Goal: Information Seeking & Learning: Learn about a topic

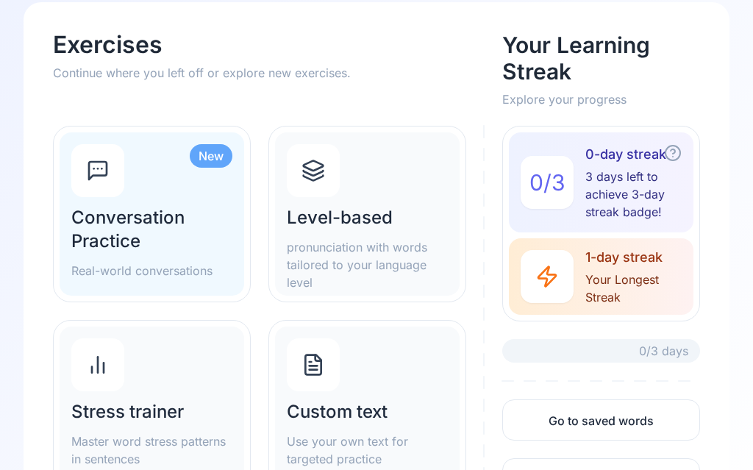
scroll to position [80, 0]
click at [374, 242] on p "pronunciation with words tailored to your language level" at bounding box center [367, 264] width 161 height 53
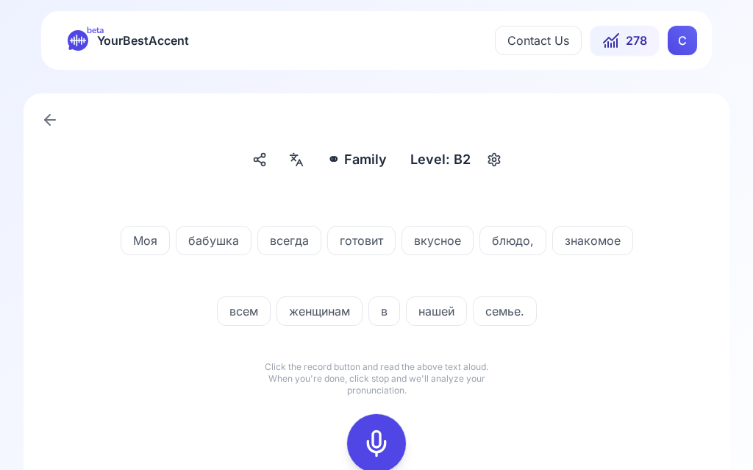
scroll to position [1, 0]
click at [388, 441] on icon at bounding box center [376, 443] width 29 height 29
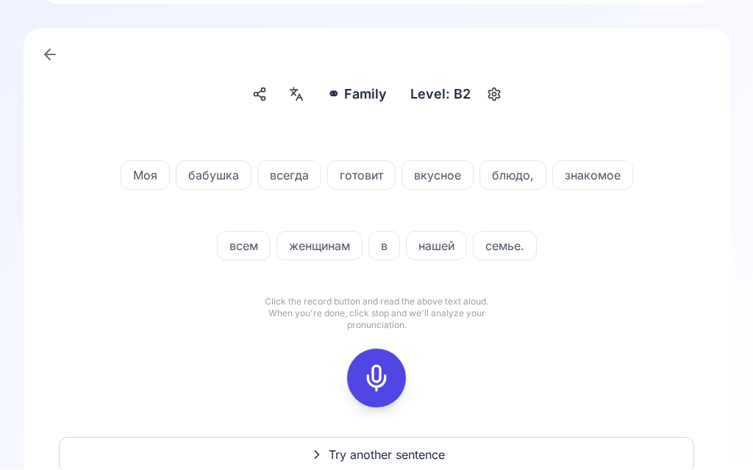
scroll to position [66, 0]
click at [384, 372] on icon at bounding box center [376, 377] width 29 height 29
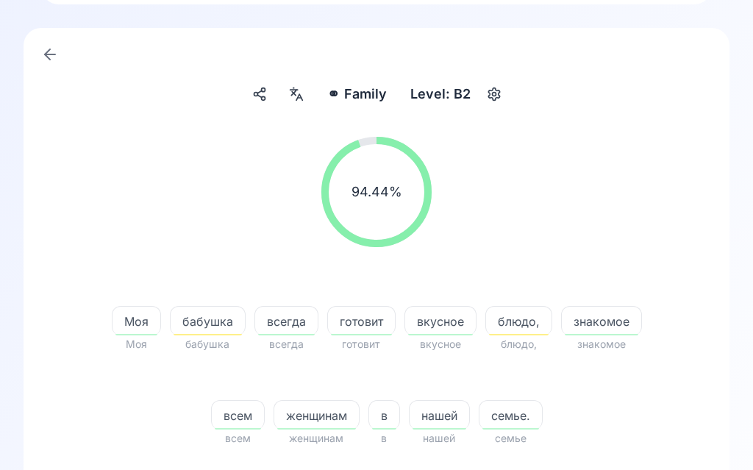
click at [223, 319] on span "бабушка" at bounding box center [208, 322] width 74 height 18
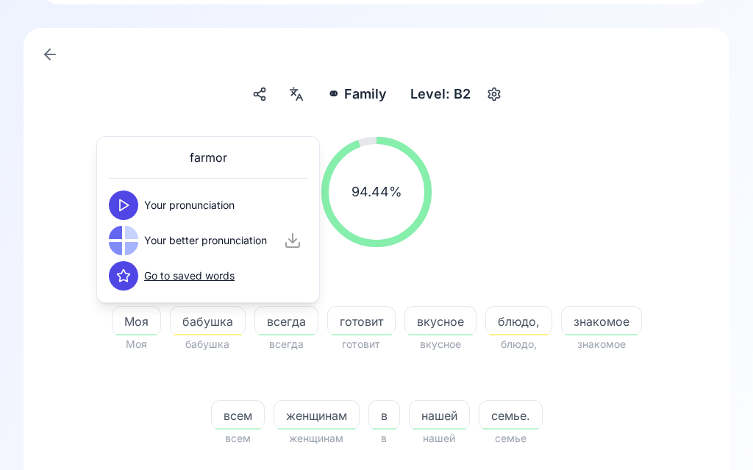
click at [126, 204] on polygon at bounding box center [124, 205] width 9 height 11
click at [136, 235] on button at bounding box center [123, 240] width 29 height 29
click at [529, 329] on span "блюдо," at bounding box center [518, 322] width 65 height 18
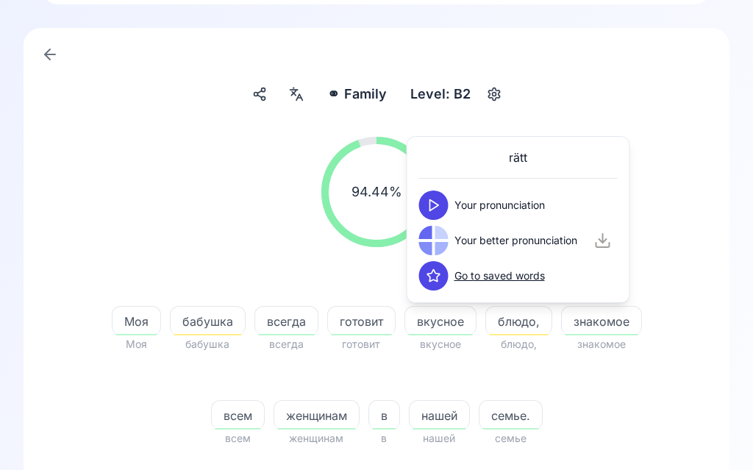
click at [446, 203] on button at bounding box center [433, 204] width 29 height 29
click at [458, 236] on span "Your better pronunciation" at bounding box center [515, 240] width 123 height 15
click at [439, 249] on button at bounding box center [433, 240] width 29 height 29
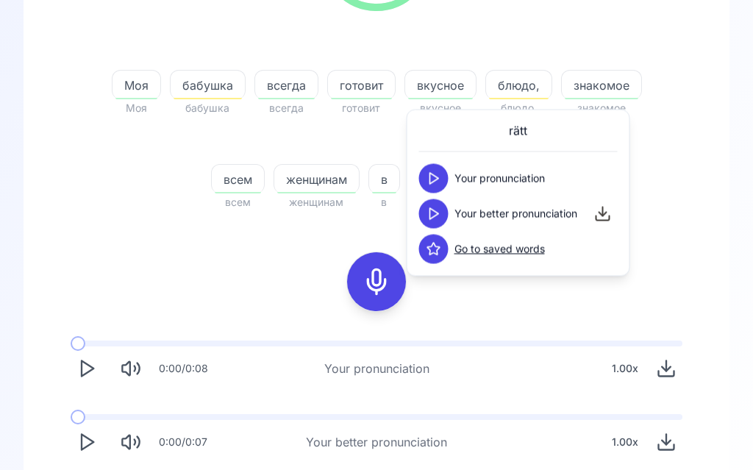
scroll to position [343, 0]
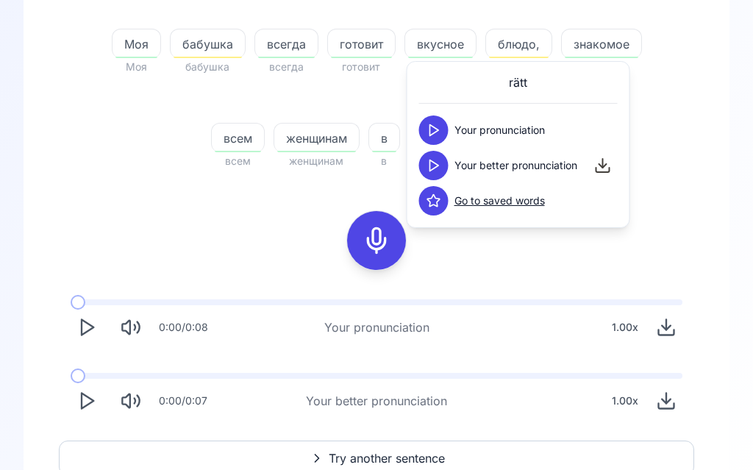
click at [97, 400] on button "Play" at bounding box center [87, 401] width 32 height 32
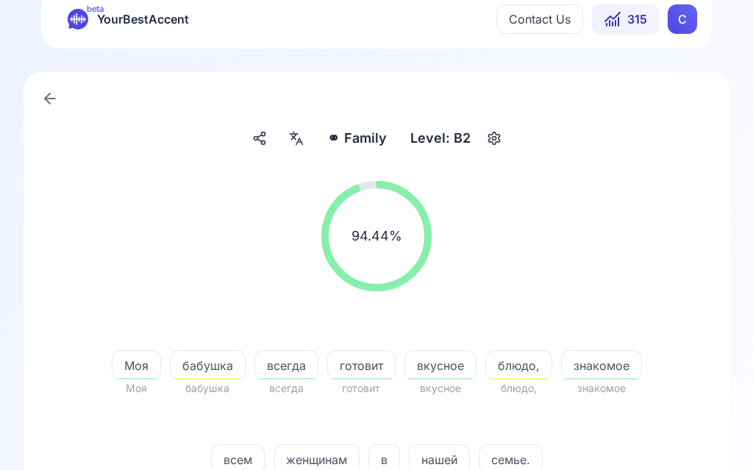
scroll to position [0, 0]
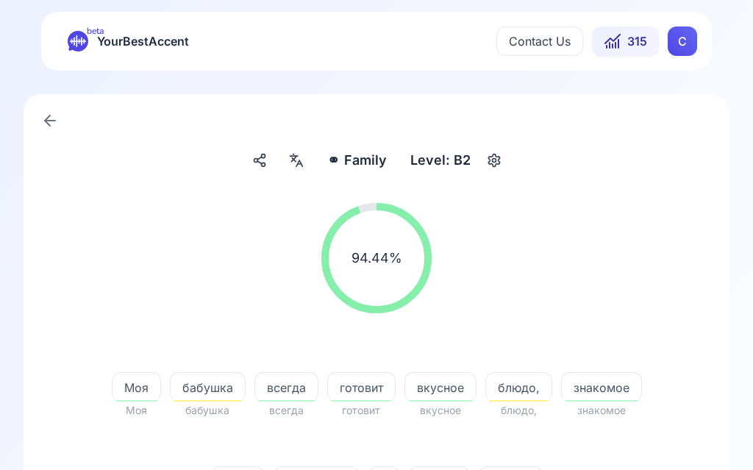
click at [310, 167] on div at bounding box center [296, 161] width 26 height 24
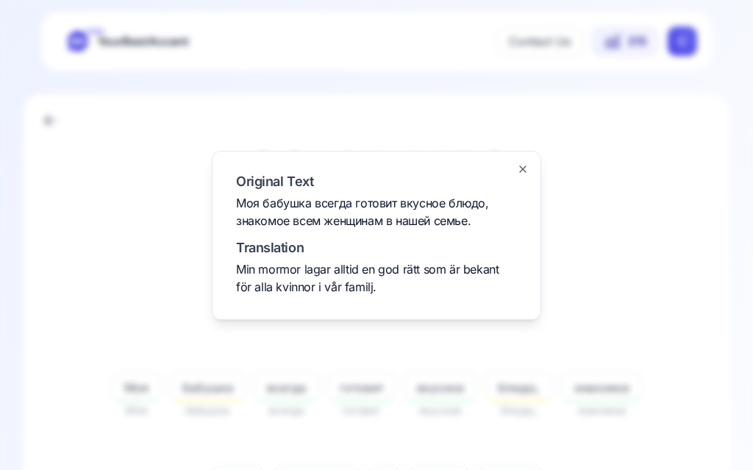
click at [657, 267] on div at bounding box center [376, 235] width 753 height 470
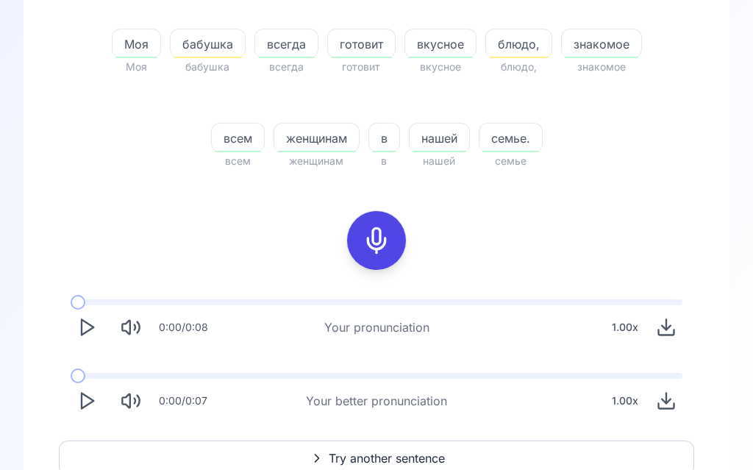
scroll to position [343, 0]
click at [376, 457] on span "Try another sentence" at bounding box center [387, 459] width 116 height 18
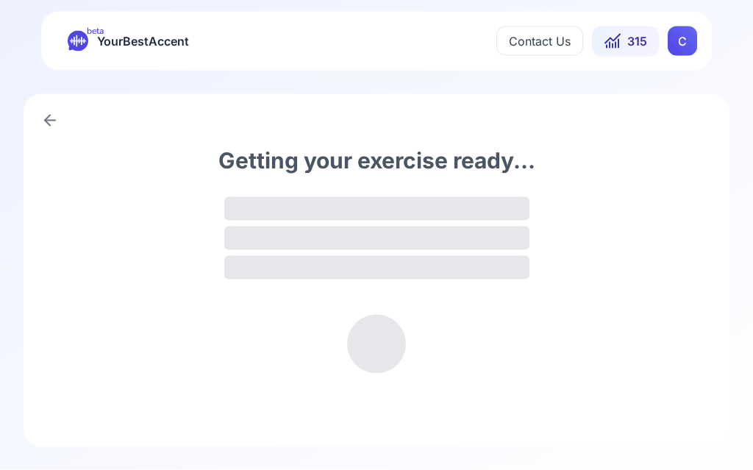
scroll to position [1, 0]
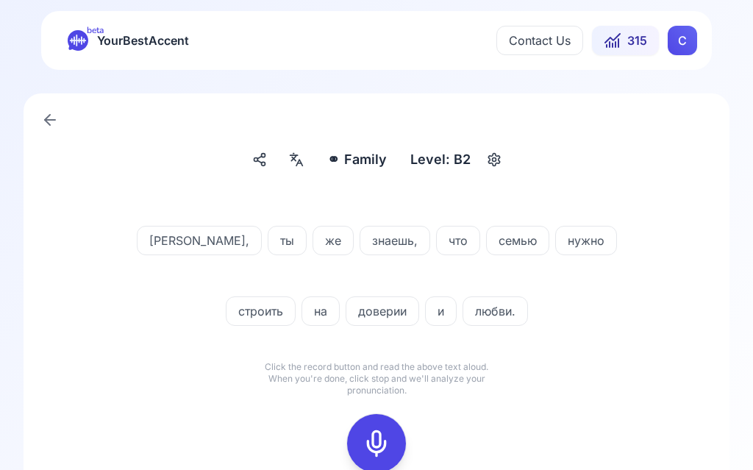
click at [376, 439] on icon at bounding box center [376, 443] width 29 height 29
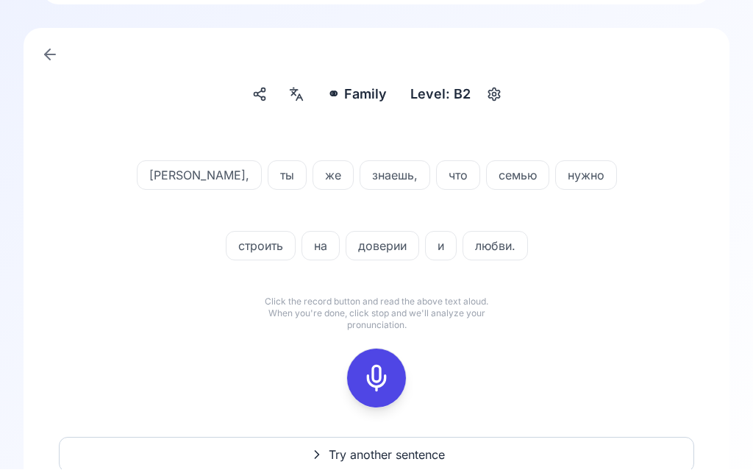
scroll to position [66, 0]
click at [382, 380] on icon at bounding box center [376, 377] width 29 height 29
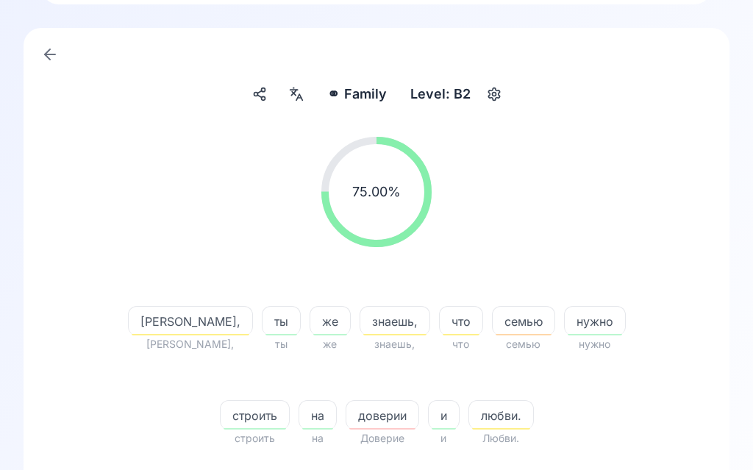
click at [156, 328] on span "Филипп," at bounding box center [191, 322] width 124 height 18
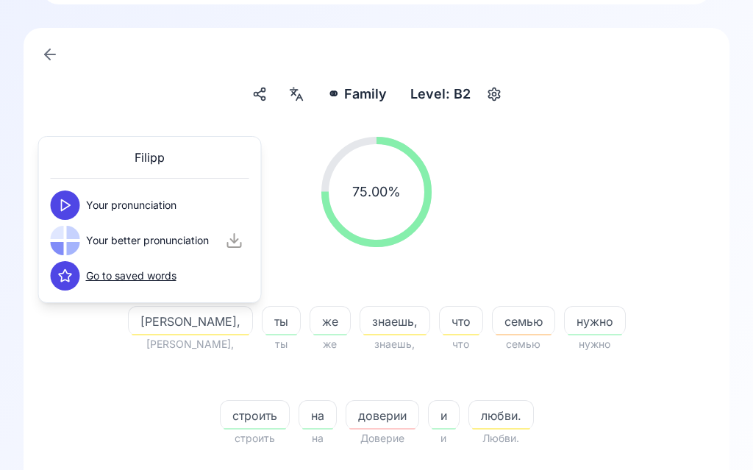
click at [65, 202] on polygon at bounding box center [66, 205] width 9 height 11
click at [71, 210] on icon at bounding box center [65, 205] width 15 height 15
click at [68, 246] on icon at bounding box center [65, 240] width 15 height 15
click at [493, 322] on span "семью" at bounding box center [524, 322] width 62 height 18
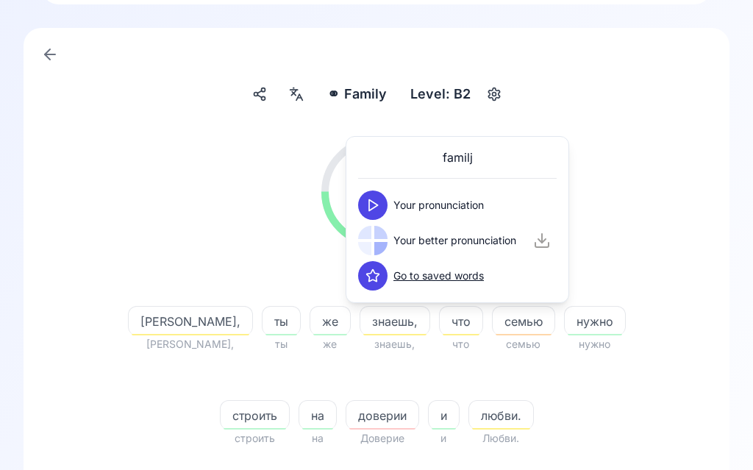
click at [381, 201] on button at bounding box center [372, 204] width 29 height 29
click at [383, 249] on button at bounding box center [372, 240] width 29 height 29
click at [382, 201] on button at bounding box center [372, 204] width 29 height 29
click at [376, 249] on button at bounding box center [372, 240] width 29 height 29
click at [352, 423] on span "доверии" at bounding box center [382, 416] width 72 height 18
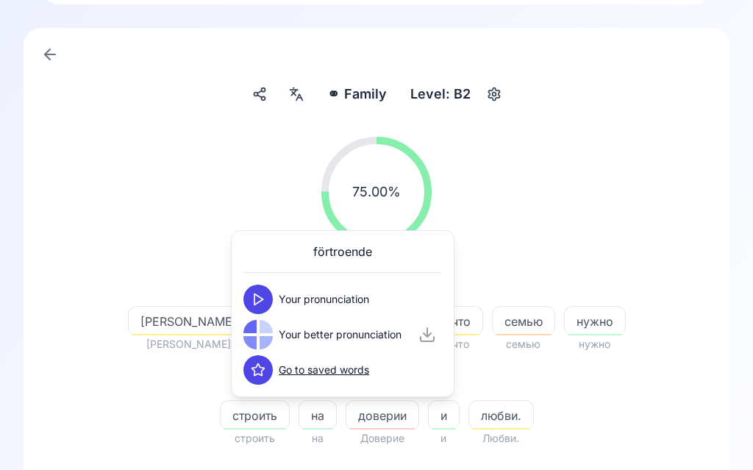
click at [271, 302] on button at bounding box center [257, 299] width 29 height 29
click at [264, 335] on icon at bounding box center [258, 334] width 15 height 15
click at [471, 421] on span "любви." at bounding box center [501, 416] width 64 height 18
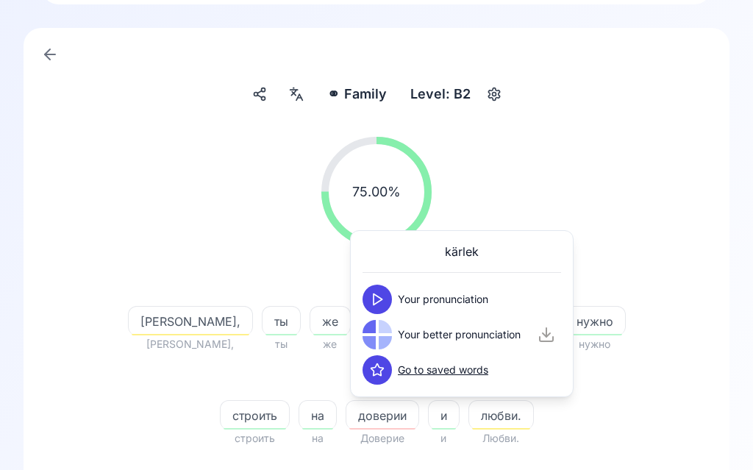
click at [389, 299] on button at bounding box center [377, 299] width 29 height 29
click at [384, 341] on icon at bounding box center [377, 334] width 15 height 15
click at [699, 200] on div "75.00 % 75.00 % Филипп, Филипп, ты ты же же знаешь, знаешь, что что семью семью…" at bounding box center [376, 439] width 647 height 640
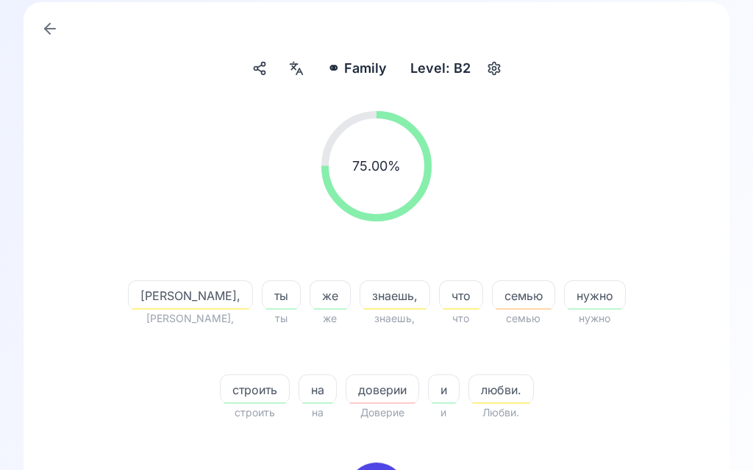
scroll to position [116, 0]
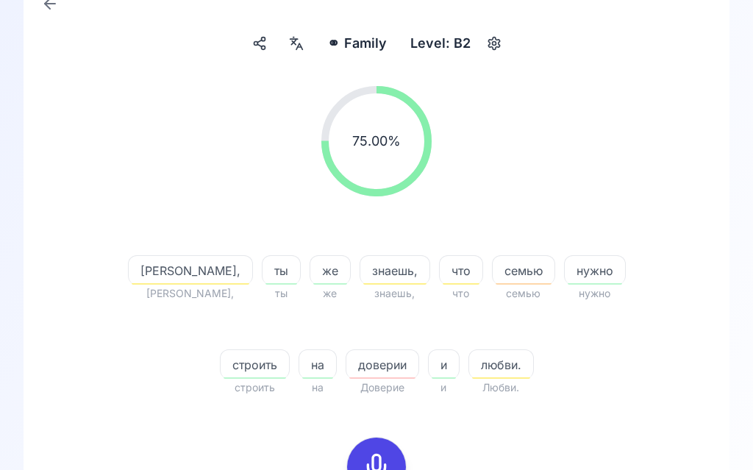
click at [381, 467] on icon at bounding box center [376, 467] width 29 height 29
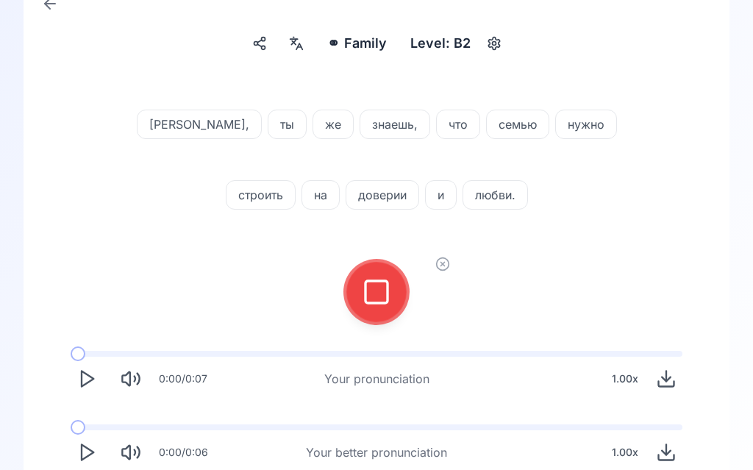
click at [384, 295] on icon at bounding box center [376, 291] width 29 height 29
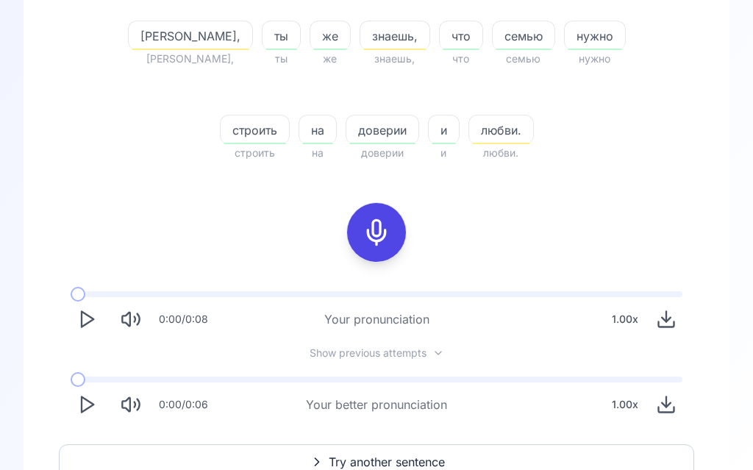
scroll to position [354, 0]
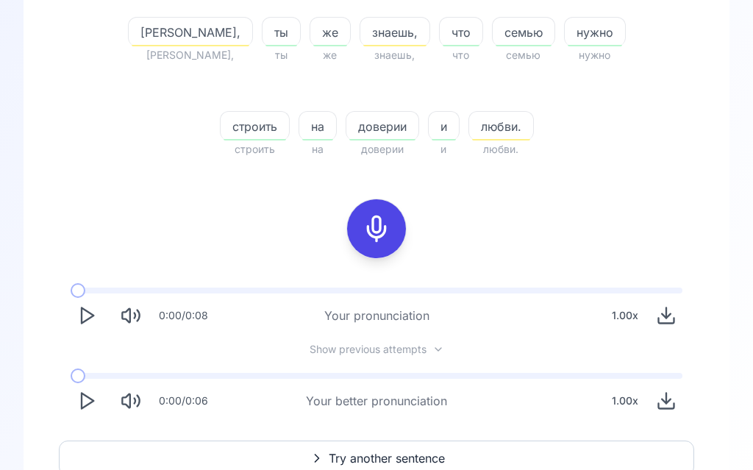
click at [92, 405] on icon "Play" at bounding box center [86, 401] width 21 height 21
click at [85, 402] on icon "Play" at bounding box center [86, 401] width 21 height 21
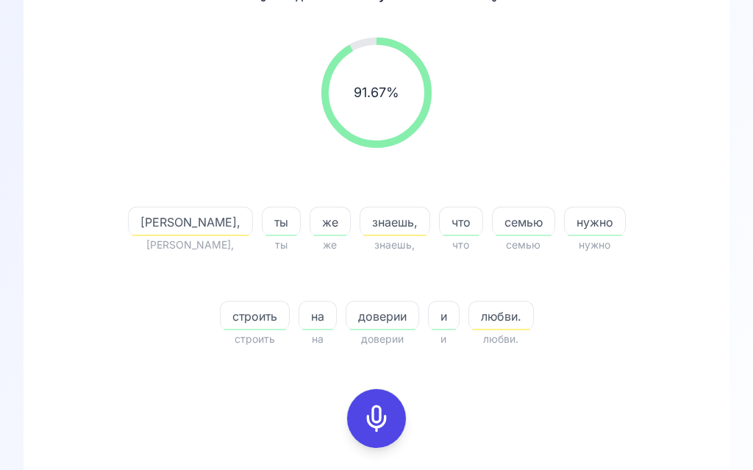
scroll to position [134, 0]
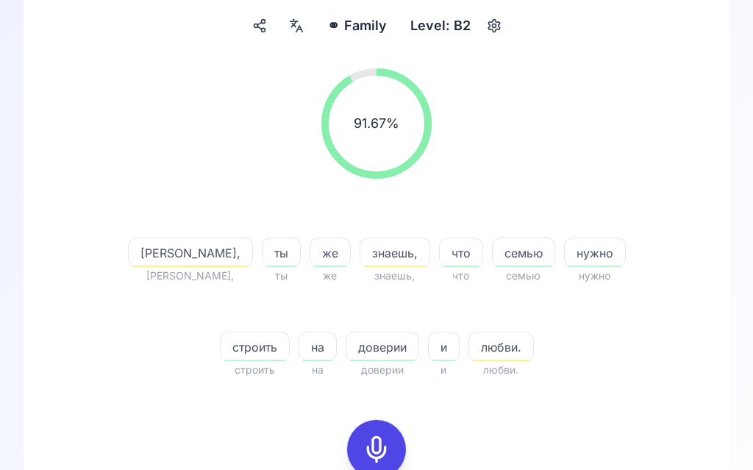
click at [300, 30] on icon at bounding box center [297, 26] width 18 height 15
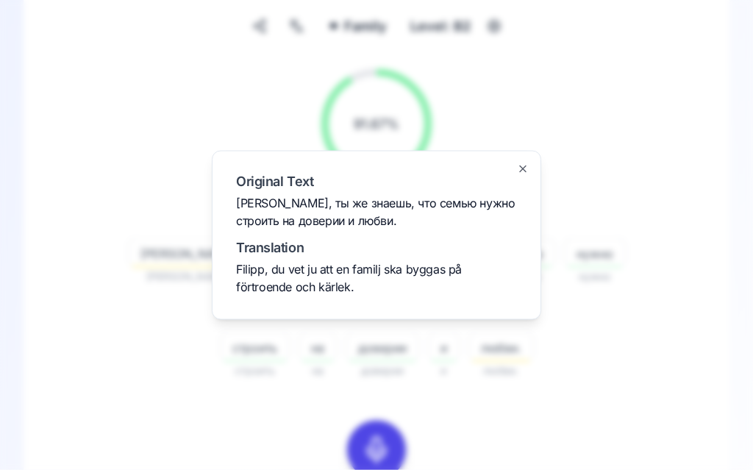
scroll to position [135, 0]
click at [680, 137] on div at bounding box center [376, 235] width 753 height 470
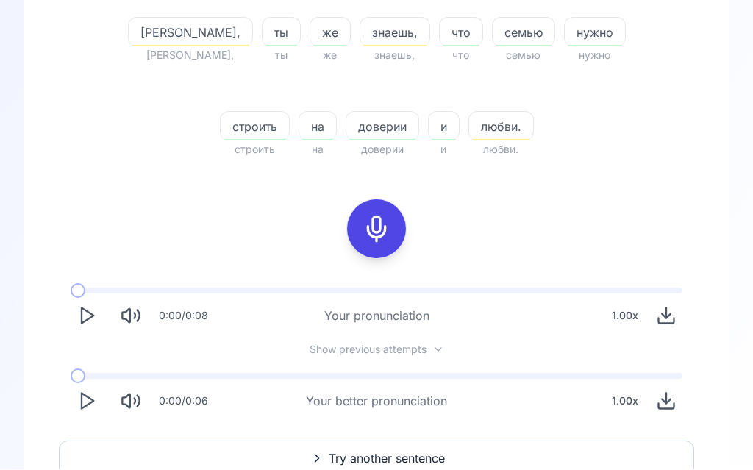
click at [386, 460] on span "Try another sentence" at bounding box center [387, 459] width 116 height 18
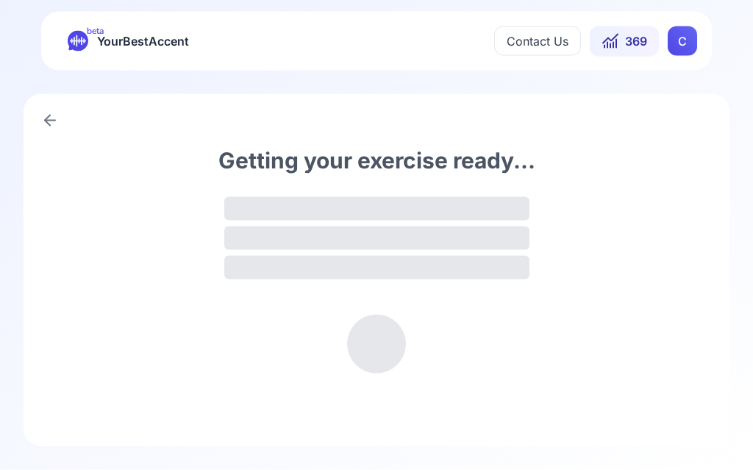
scroll to position [1, 0]
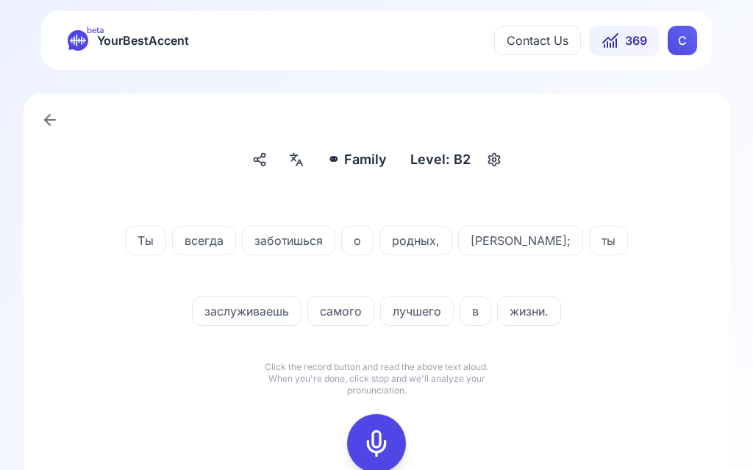
click at [308, 163] on div at bounding box center [296, 160] width 26 height 24
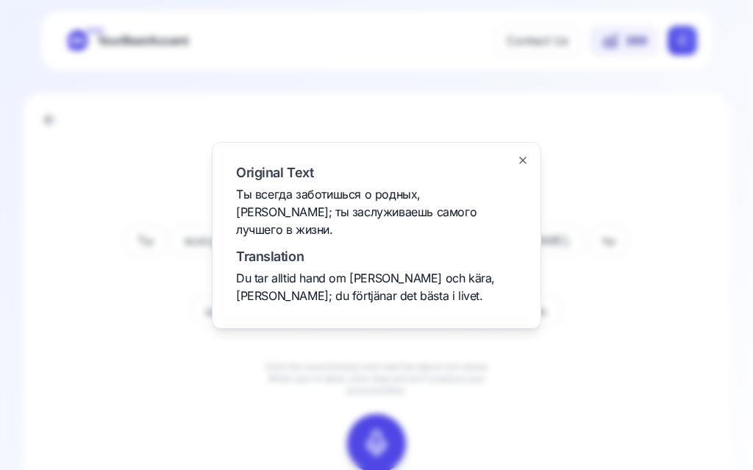
click at [663, 244] on div at bounding box center [376, 235] width 753 height 470
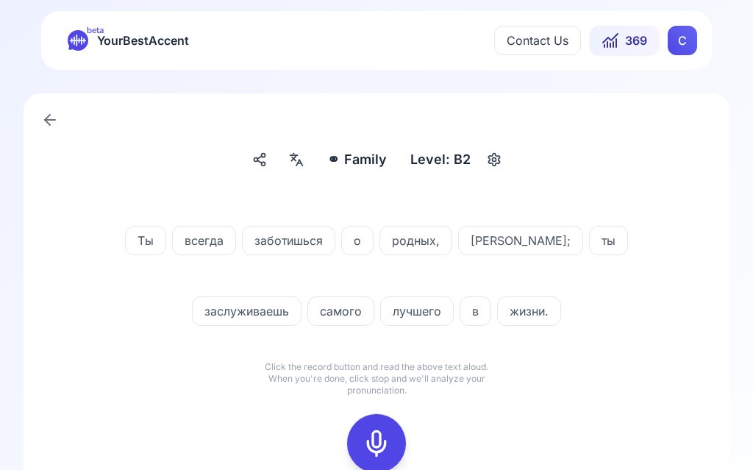
click at [390, 449] on icon at bounding box center [376, 443] width 29 height 29
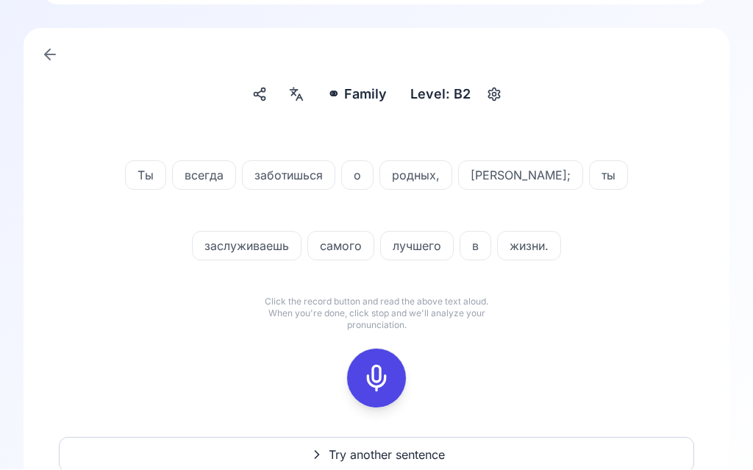
scroll to position [66, 0]
click at [392, 380] on div at bounding box center [376, 378] width 35 height 59
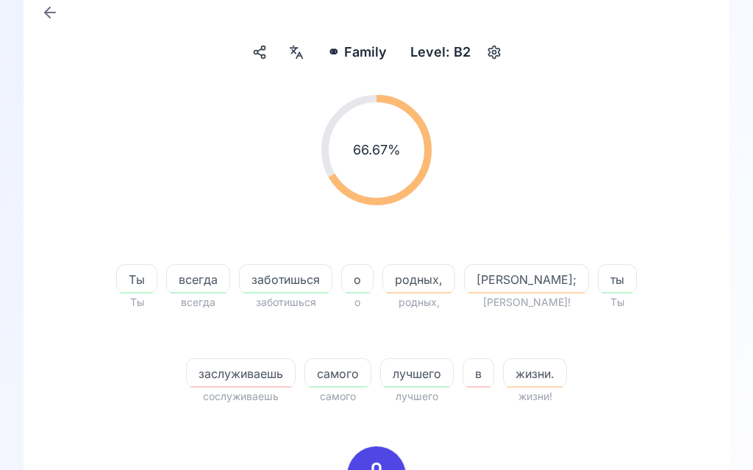
scroll to position [108, 0]
click at [254, 373] on span "заслуживаешь" at bounding box center [241, 374] width 108 height 18
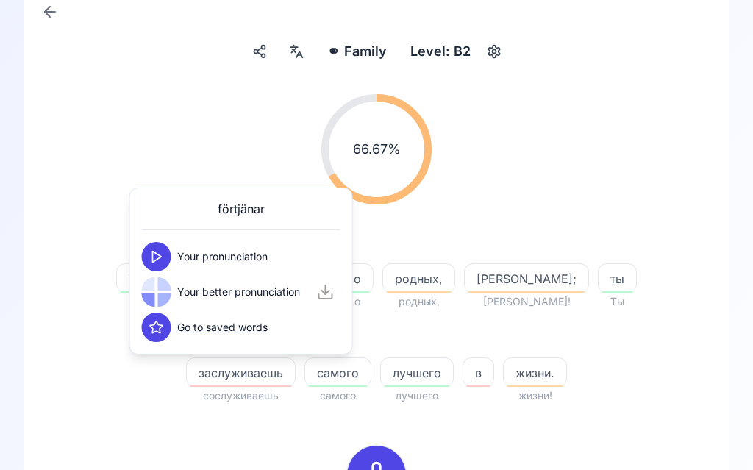
click at [154, 257] on icon at bounding box center [156, 256] width 15 height 15
click at [163, 294] on icon at bounding box center [156, 292] width 15 height 15
click at [604, 133] on div "66.67 % 66.67 %" at bounding box center [376, 149] width 635 height 134
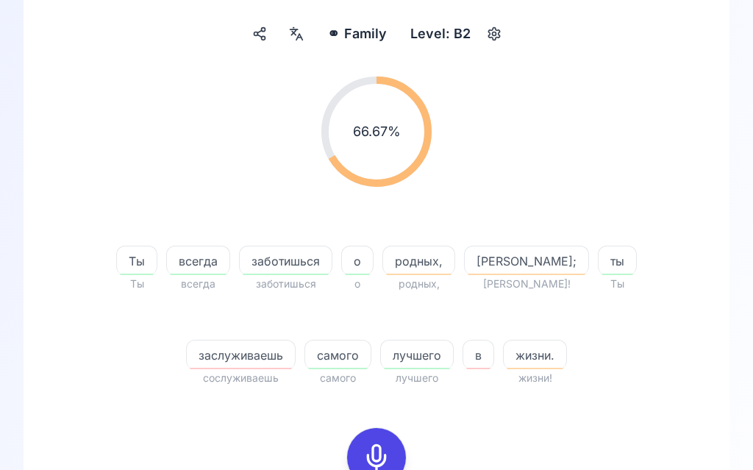
scroll to position [128, 0]
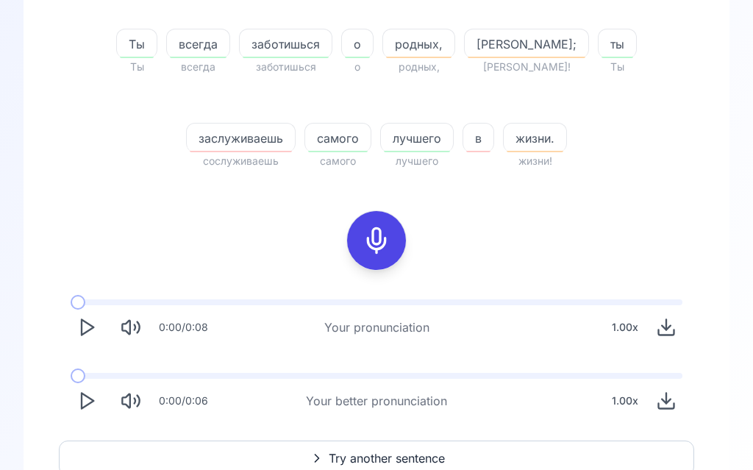
click at [96, 407] on icon "Play" at bounding box center [86, 401] width 21 height 21
click at [85, 408] on icon "Play" at bounding box center [86, 401] width 21 height 21
click at [393, 238] on div at bounding box center [376, 241] width 35 height 59
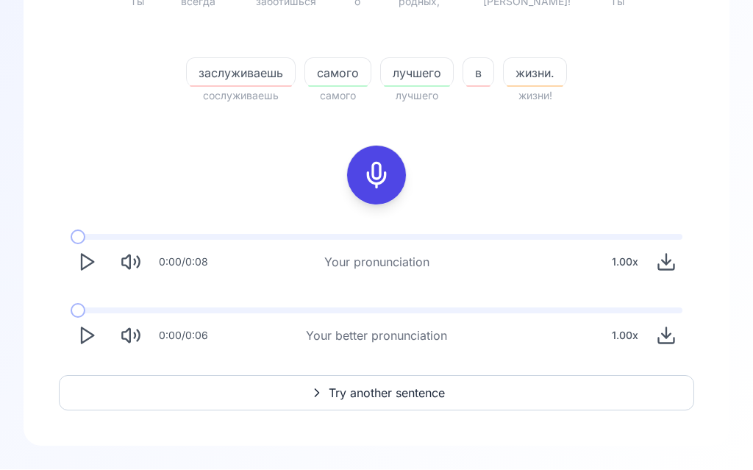
scroll to position [233, 0]
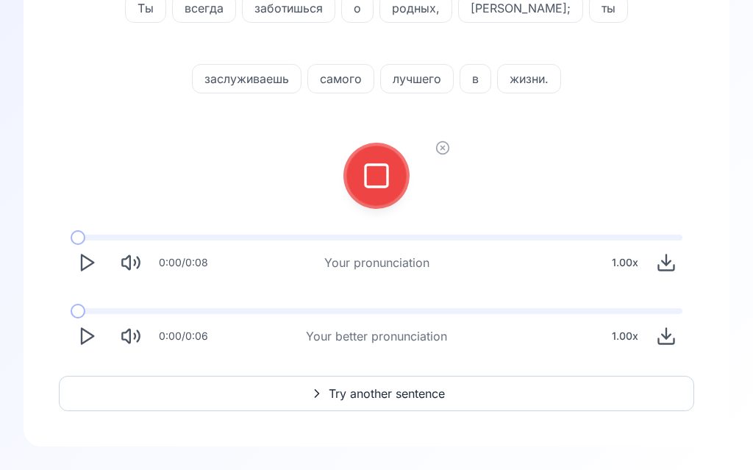
click at [374, 173] on icon at bounding box center [376, 175] width 29 height 29
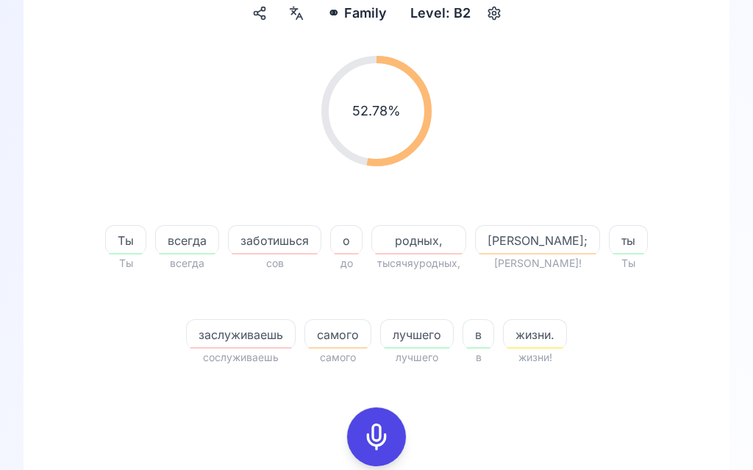
scroll to position [160, 0]
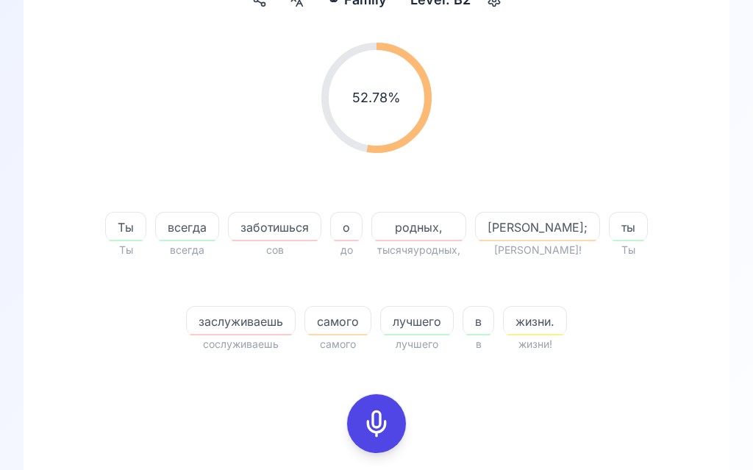
click at [363, 239] on div "о" at bounding box center [346, 227] width 32 height 29
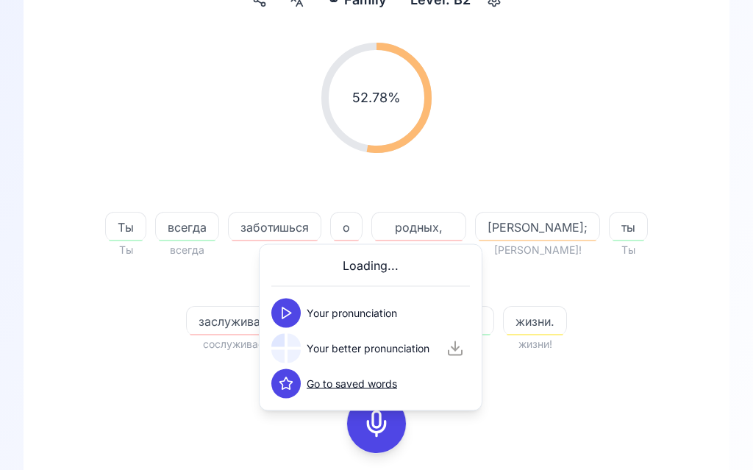
scroll to position [160, 0]
click at [291, 317] on icon at bounding box center [286, 313] width 15 height 15
click at [296, 354] on button at bounding box center [285, 348] width 29 height 29
click at [704, 105] on div "⚭ Family Family Level: B2 52.78 % 52.78 % Ты Ты всегда всегда заботишься сов о …" at bounding box center [377, 320] width 706 height 772
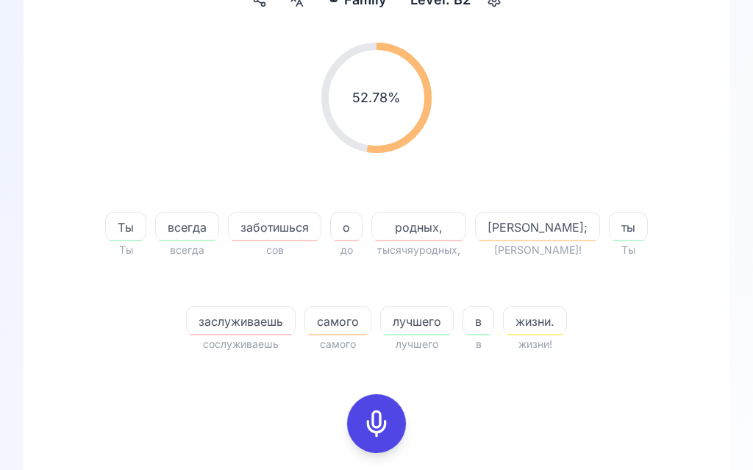
click at [391, 420] on div at bounding box center [376, 423] width 35 height 59
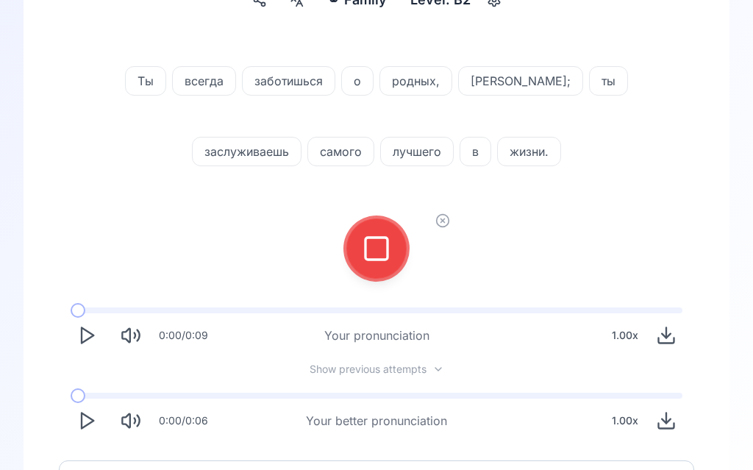
click at [393, 249] on button at bounding box center [376, 248] width 59 height 59
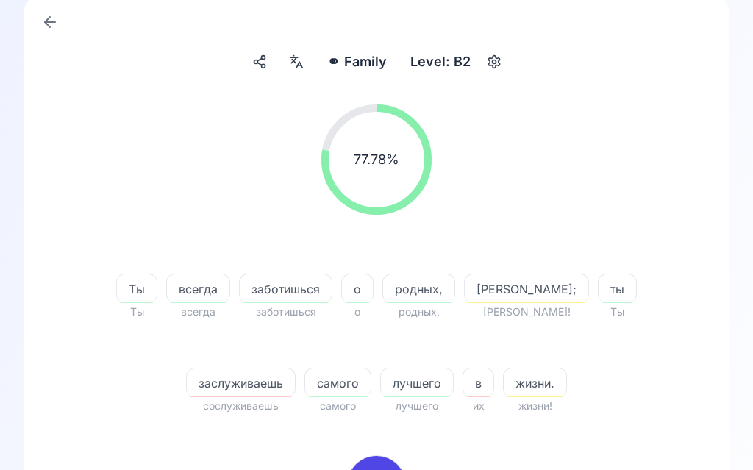
scroll to position [0, 0]
